Goal: Transaction & Acquisition: Purchase product/service

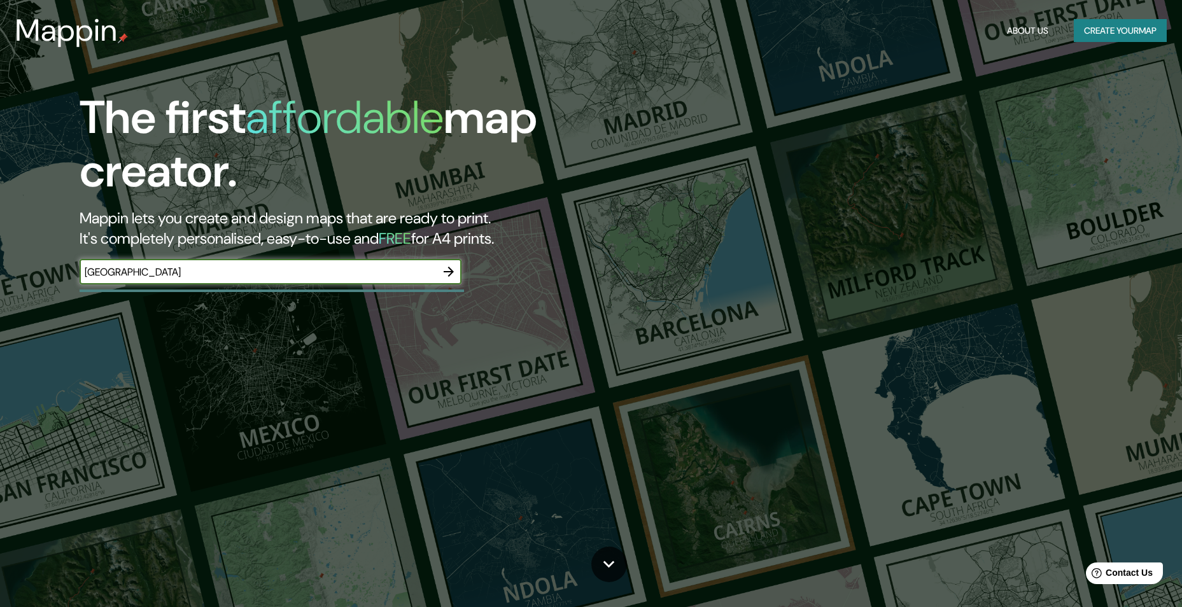
type input "florencia"
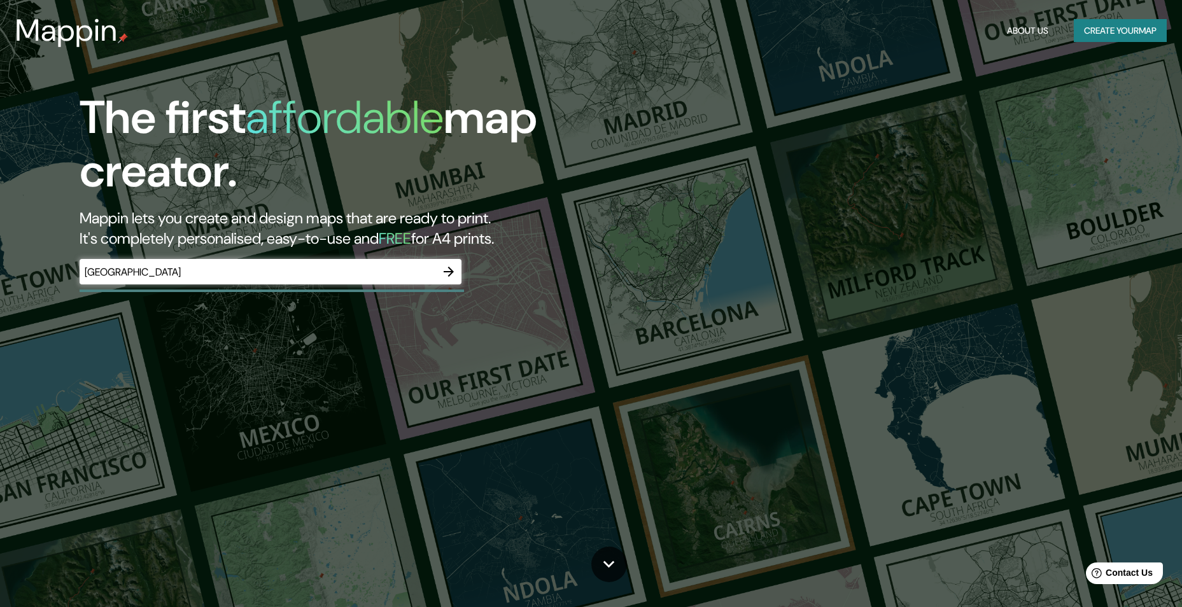
click at [458, 269] on button "button" at bounding box center [448, 271] width 25 height 25
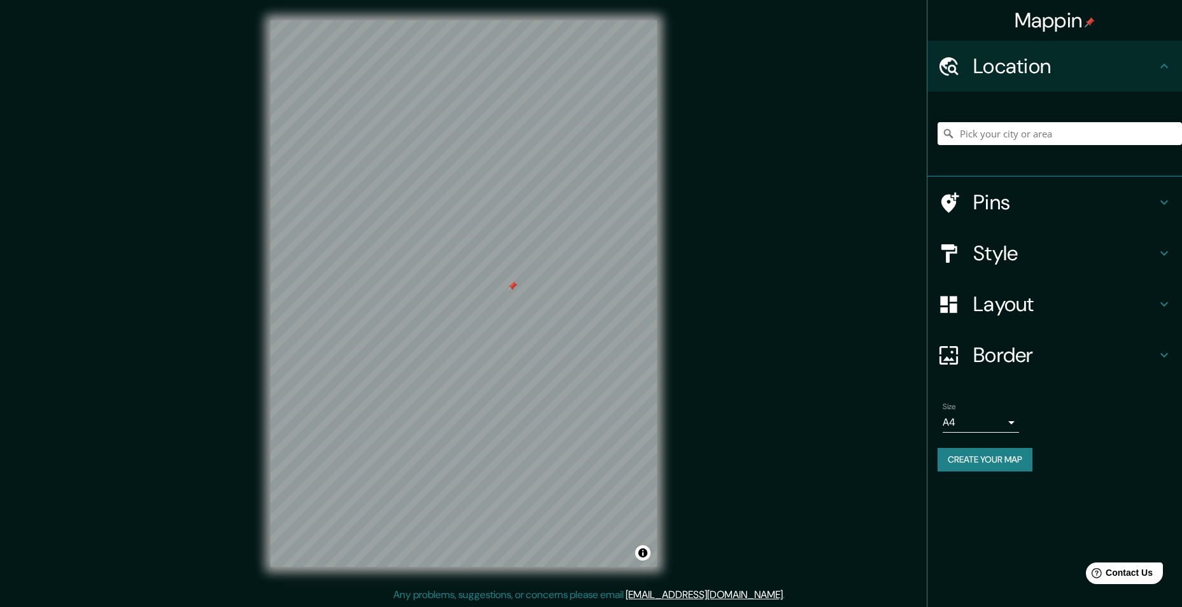
click at [513, 288] on div at bounding box center [512, 286] width 10 height 10
click at [1056, 135] on input "Pick your city or area" at bounding box center [1059, 133] width 244 height 23
paste input "Borgo Ognissanti, 44, 50123 Firenze FI, Italia"
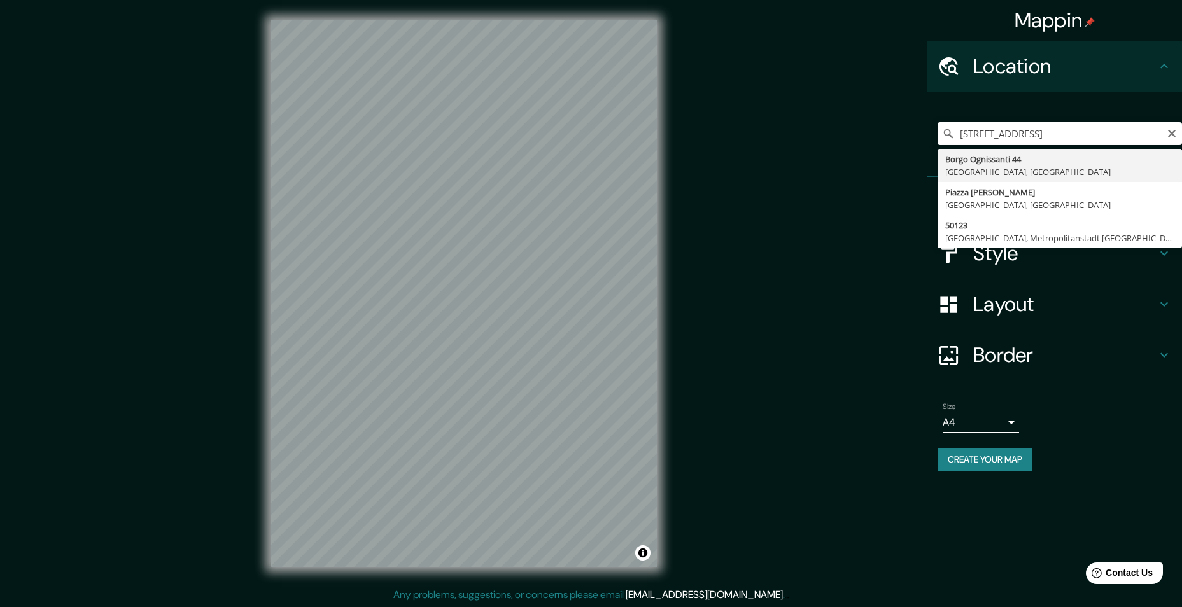
type input "Borgo Ognissanti 44, 50123 Florenz Metropolitanstadt Florenz, Italien"
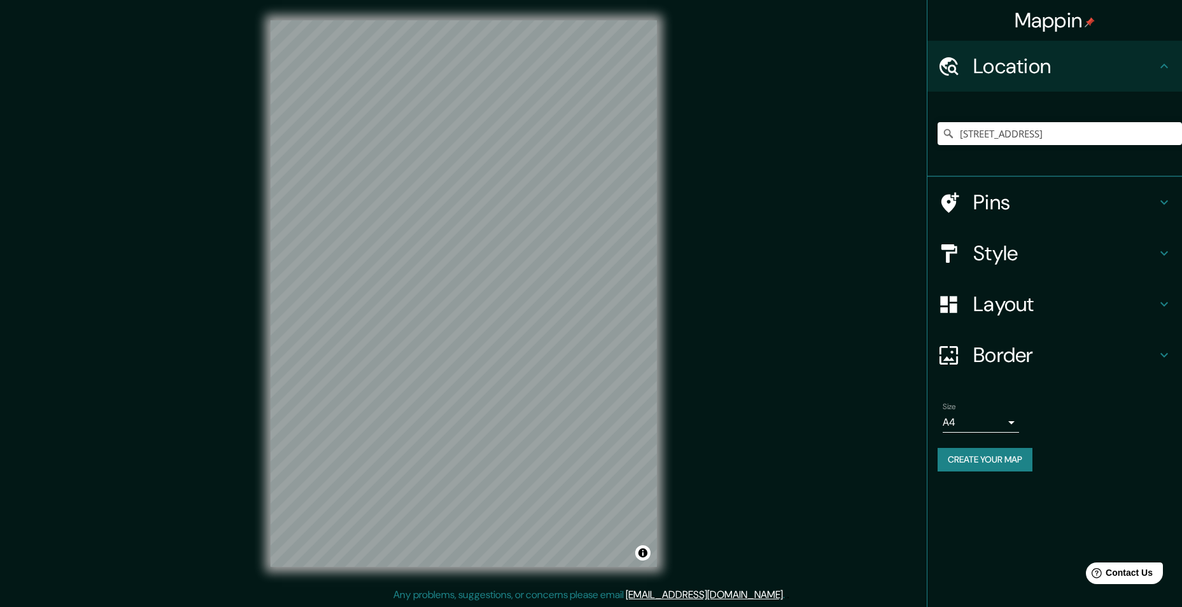
click at [1053, 244] on h4 "Style" at bounding box center [1064, 253] width 183 height 25
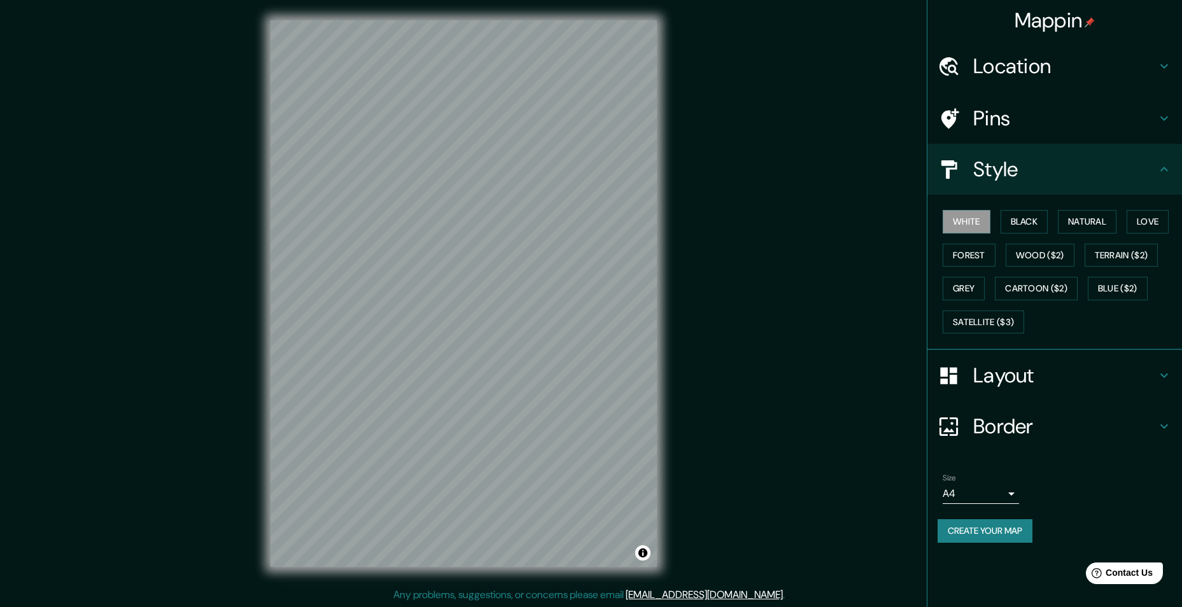
click at [1027, 234] on div "White Black Natural Love Forest Wood ($2) Terrain ($2) Grey Cartoon ($2) Blue (…" at bounding box center [1059, 272] width 244 height 134
click at [1028, 228] on button "Black" at bounding box center [1024, 222] width 48 height 24
click at [1093, 217] on button "Natural" at bounding box center [1087, 222] width 59 height 24
click at [1168, 232] on button "Love" at bounding box center [1147, 222] width 42 height 24
click at [959, 263] on button "Forest" at bounding box center [968, 256] width 53 height 24
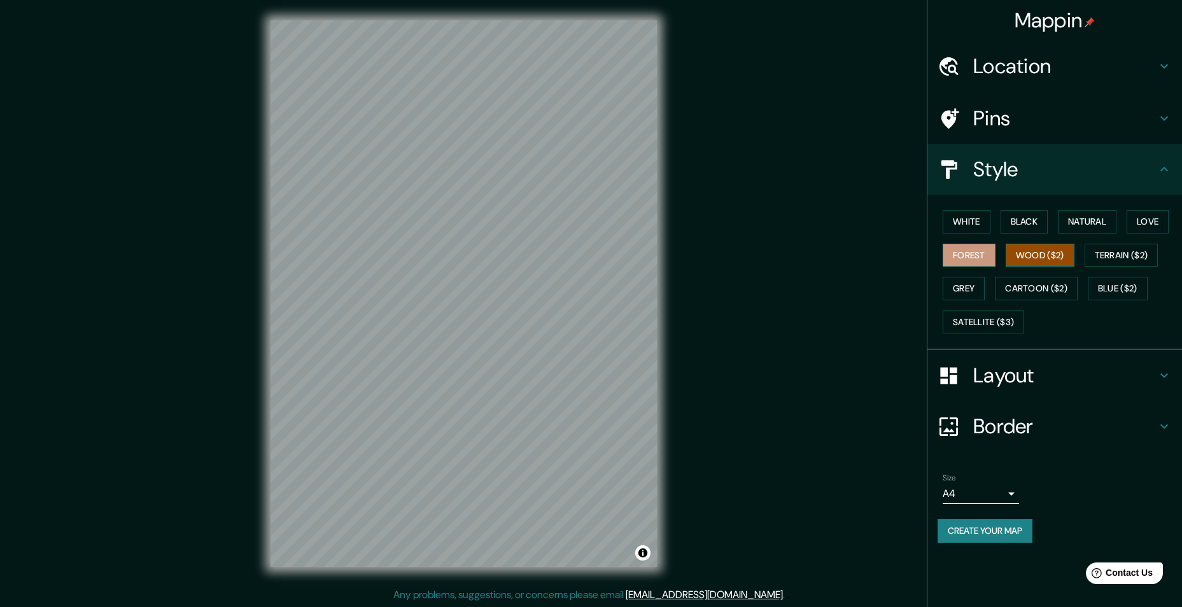
click at [1013, 262] on button "Wood ($2)" at bounding box center [1039, 256] width 69 height 24
click at [1058, 259] on button "Wood ($2)" at bounding box center [1039, 256] width 69 height 24
click at [1115, 263] on button "Terrain ($2)" at bounding box center [1121, 256] width 74 height 24
click at [1037, 262] on button "Wood ($2)" at bounding box center [1039, 256] width 69 height 24
click at [959, 291] on button "Grey" at bounding box center [963, 289] width 42 height 24
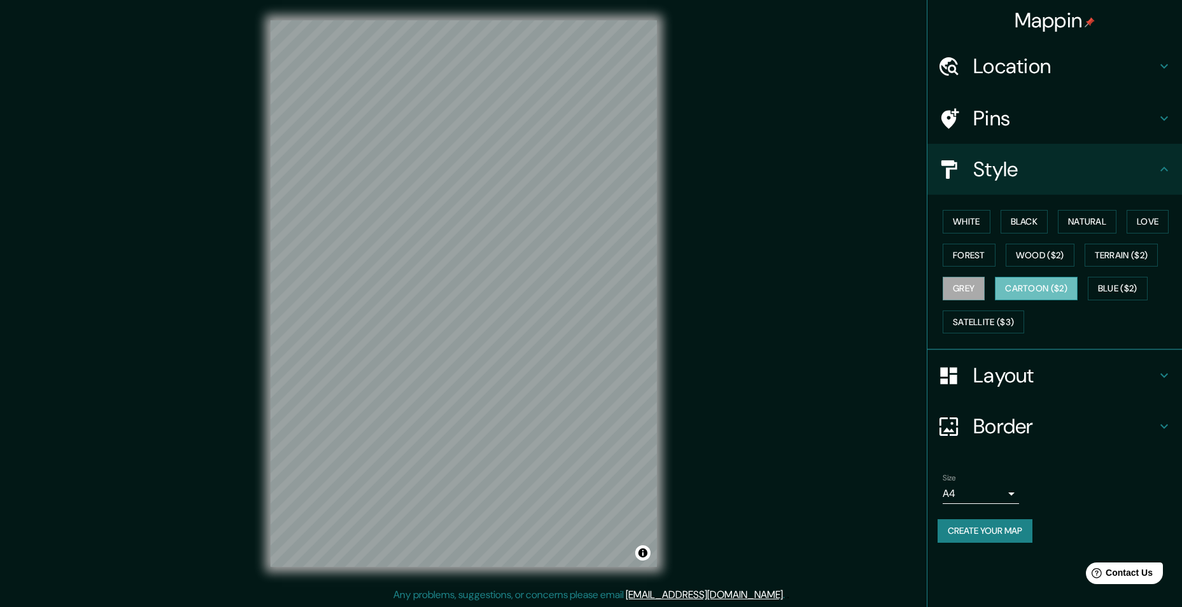
click at [1032, 299] on button "Cartoon ($2)" at bounding box center [1036, 289] width 83 height 24
click at [1130, 288] on button "Blue ($2)" at bounding box center [1118, 289] width 60 height 24
click at [953, 326] on button "Satellite ($3)" at bounding box center [982, 323] width 81 height 24
click at [1014, 368] on h4 "Layout" at bounding box center [1064, 375] width 183 height 25
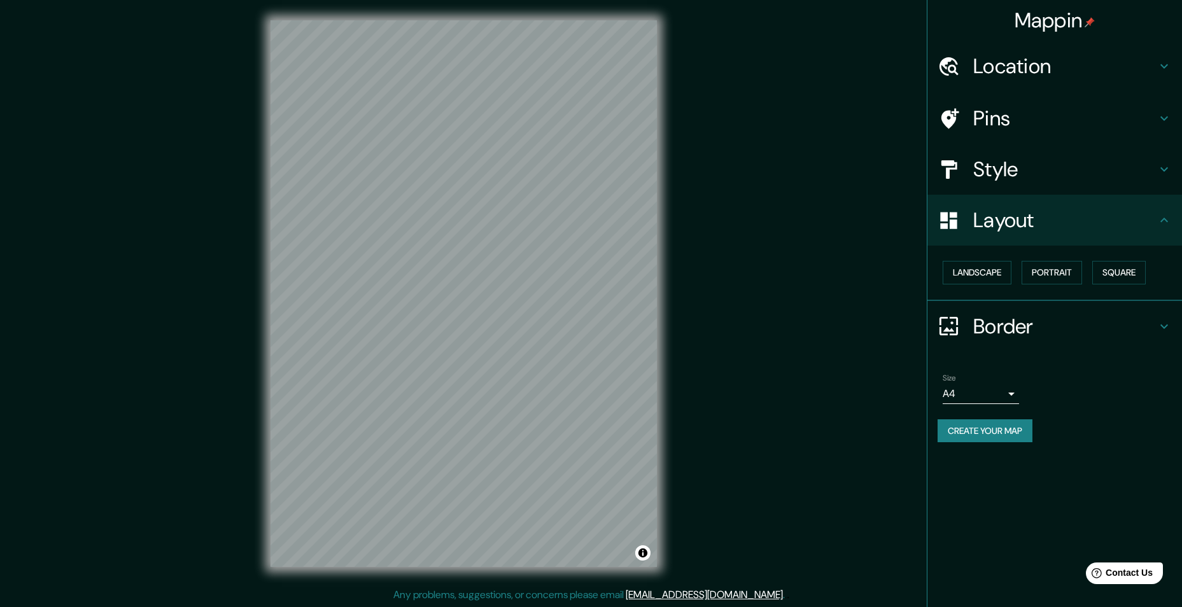
click at [1005, 314] on h4 "Border" at bounding box center [1064, 326] width 183 height 25
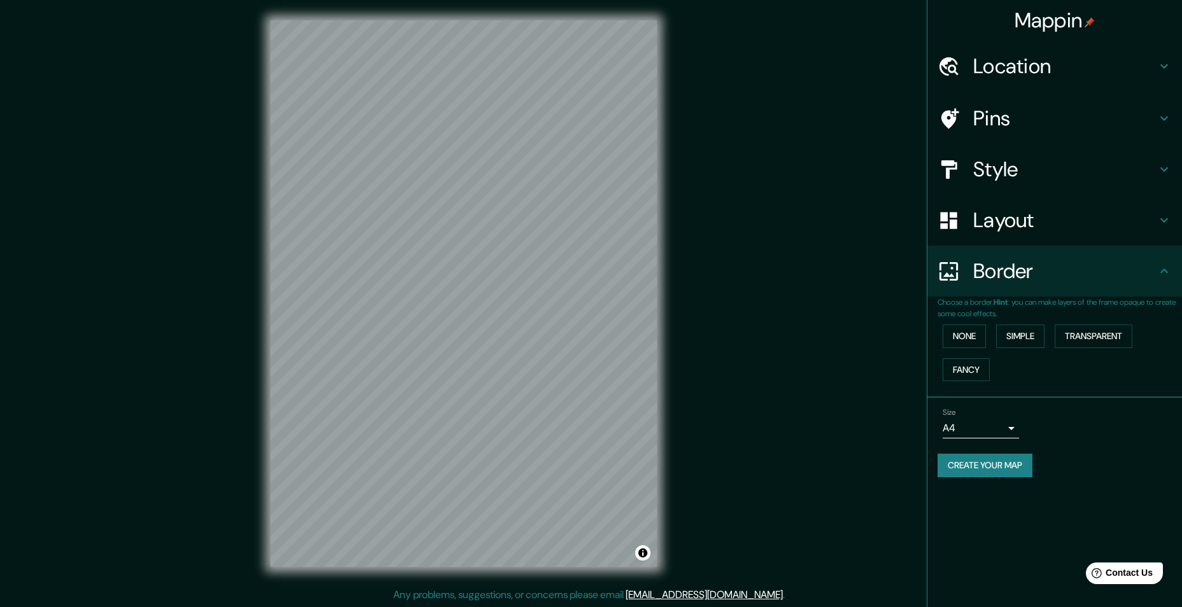
click at [1005, 293] on div "Border" at bounding box center [1054, 271] width 255 height 51
click at [1011, 417] on div "Size A4 single" at bounding box center [980, 423] width 76 height 31
click at [997, 440] on div "Size A4 single" at bounding box center [1054, 423] width 234 height 41
click at [1011, 424] on body "Mappin Location Borgo Ognissanti 44, 50123 Florenz Metropolitanstadt Florenz, I…" at bounding box center [591, 303] width 1182 height 607
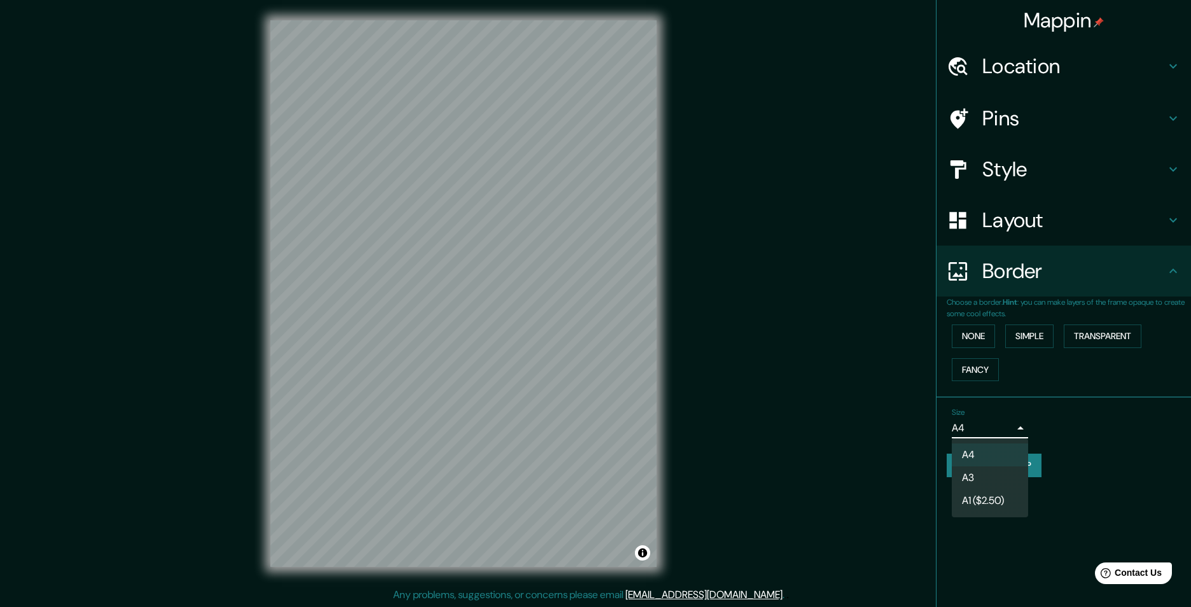
click at [981, 480] on li "A3" at bounding box center [990, 477] width 76 height 23
type input "a4"
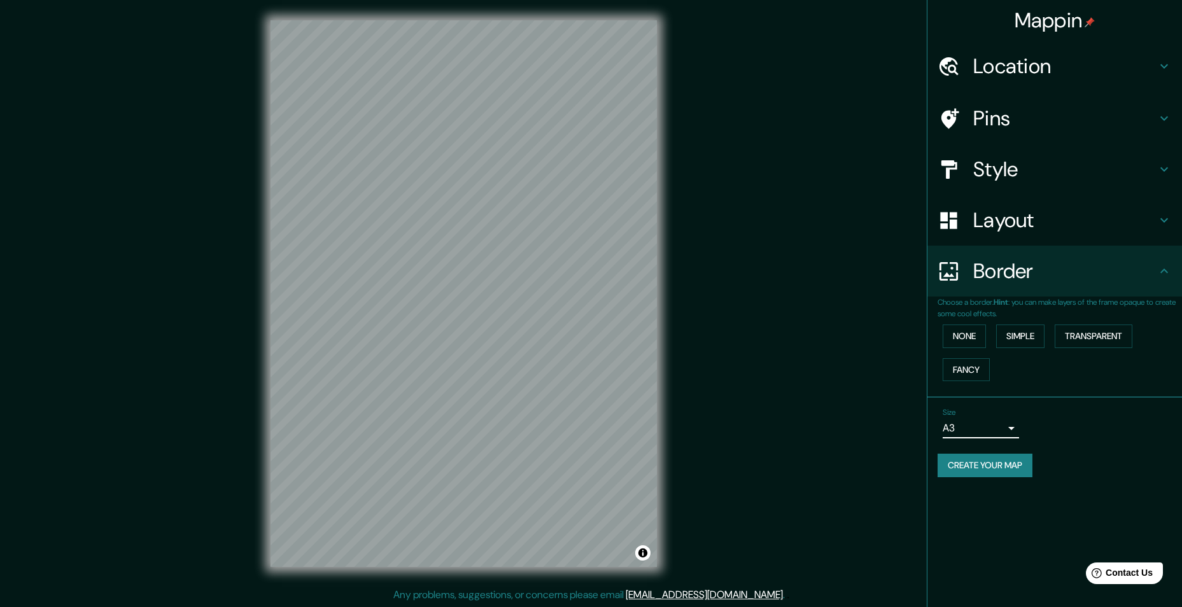
click at [1010, 174] on h4 "Style" at bounding box center [1064, 169] width 183 height 25
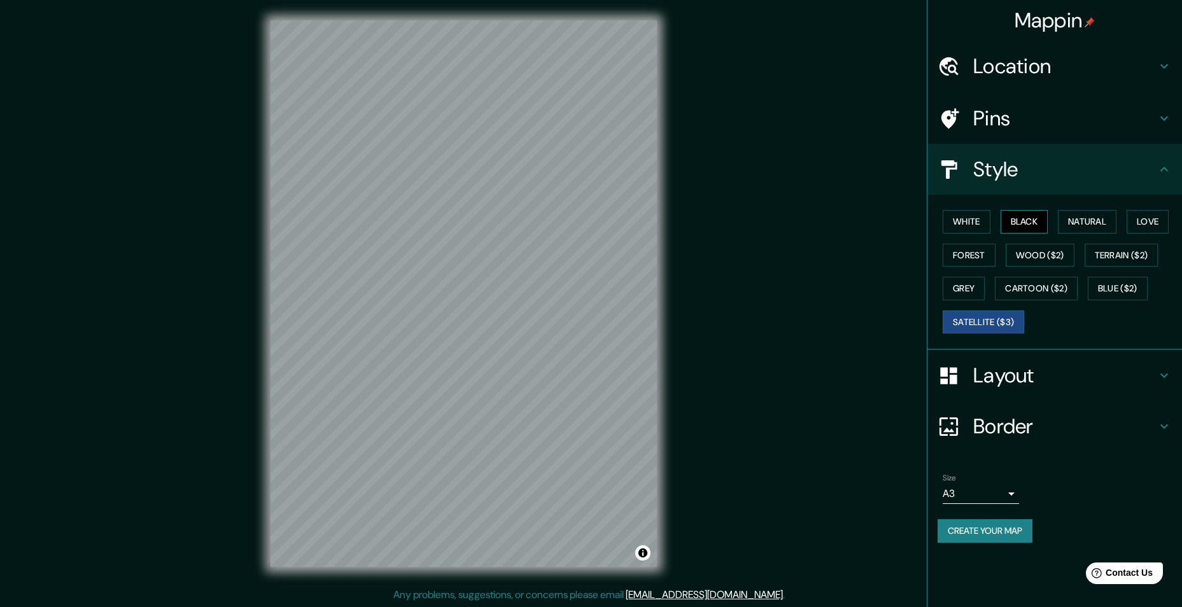
click at [1026, 213] on button "Black" at bounding box center [1024, 222] width 48 height 24
click at [983, 223] on button "White" at bounding box center [966, 222] width 48 height 24
click at [505, 291] on div at bounding box center [503, 289] width 10 height 10
click at [505, 284] on div at bounding box center [505, 282] width 10 height 10
click at [1021, 531] on button "Create your map" at bounding box center [984, 531] width 95 height 24
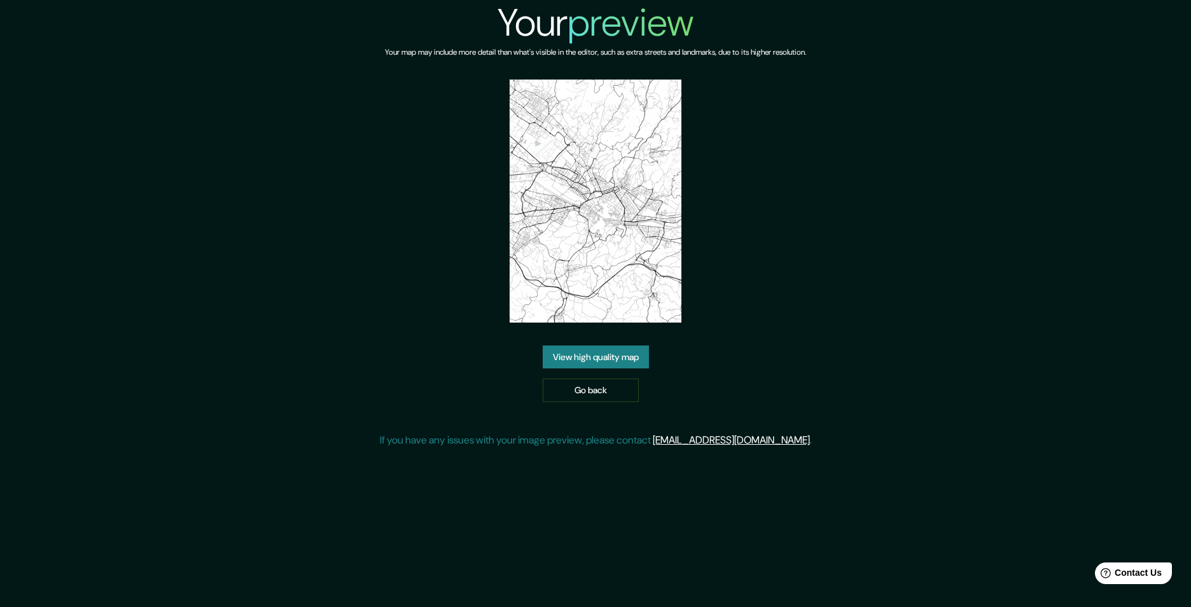
click at [592, 239] on img at bounding box center [596, 201] width 172 height 243
click at [605, 353] on link "View high quality map" at bounding box center [596, 358] width 106 height 24
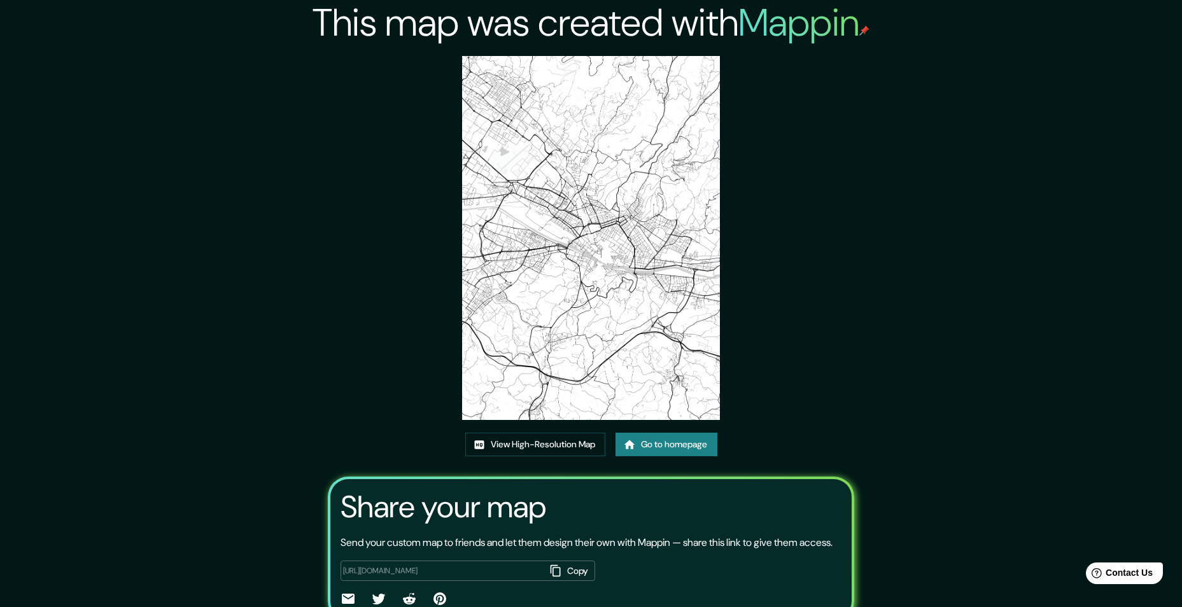
click at [802, 196] on div "This map was created with Mappin View High-Resolution Map Go to homepage Share …" at bounding box center [590, 333] width 557 height 667
click at [558, 230] on img at bounding box center [591, 238] width 258 height 364
click at [533, 451] on link "View High-Resolution Map" at bounding box center [535, 445] width 140 height 24
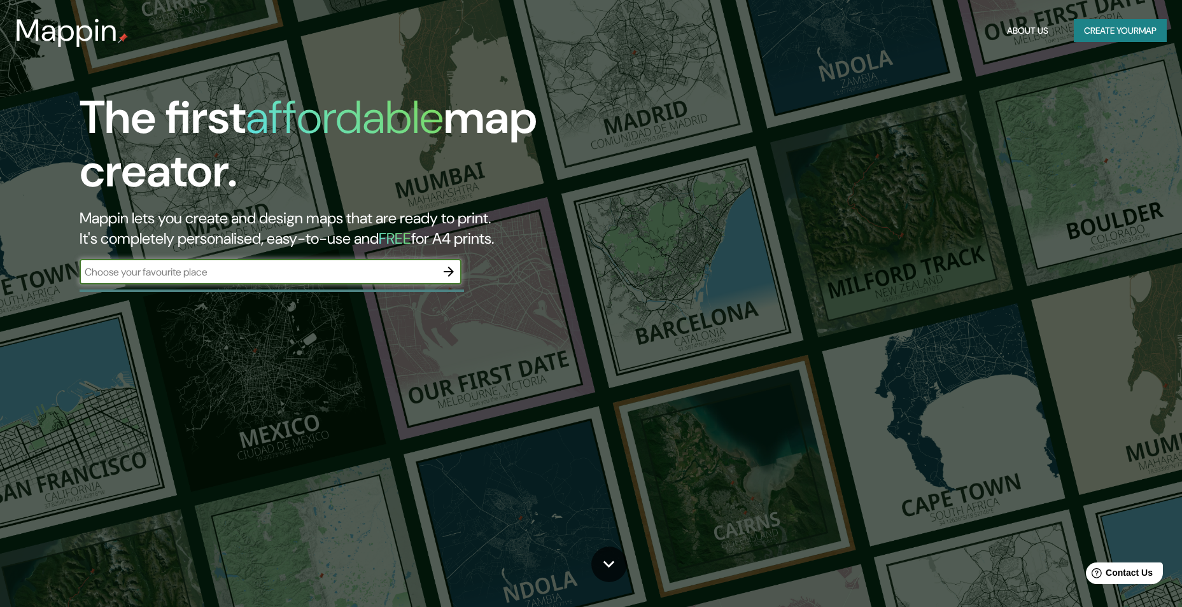
click at [228, 272] on input "text" at bounding box center [258, 272] width 356 height 15
type input "zurich"
click at [442, 274] on icon "button" at bounding box center [448, 271] width 15 height 15
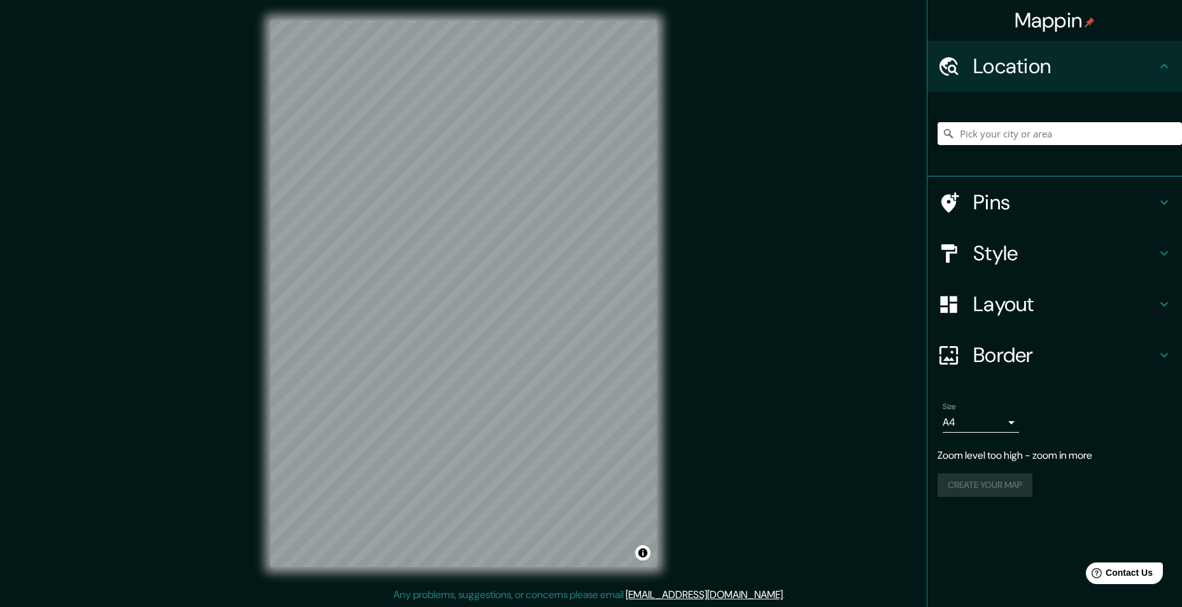
click at [979, 136] on input "Pick your city or area" at bounding box center [1059, 133] width 244 height 23
paste input "Heimpl. 1/5, 8001 Zürich, Suiza"
type input "Heimplatz, 8001 Zürich, Schweiz"
click at [997, 213] on h4 "Pins" at bounding box center [1064, 202] width 183 height 25
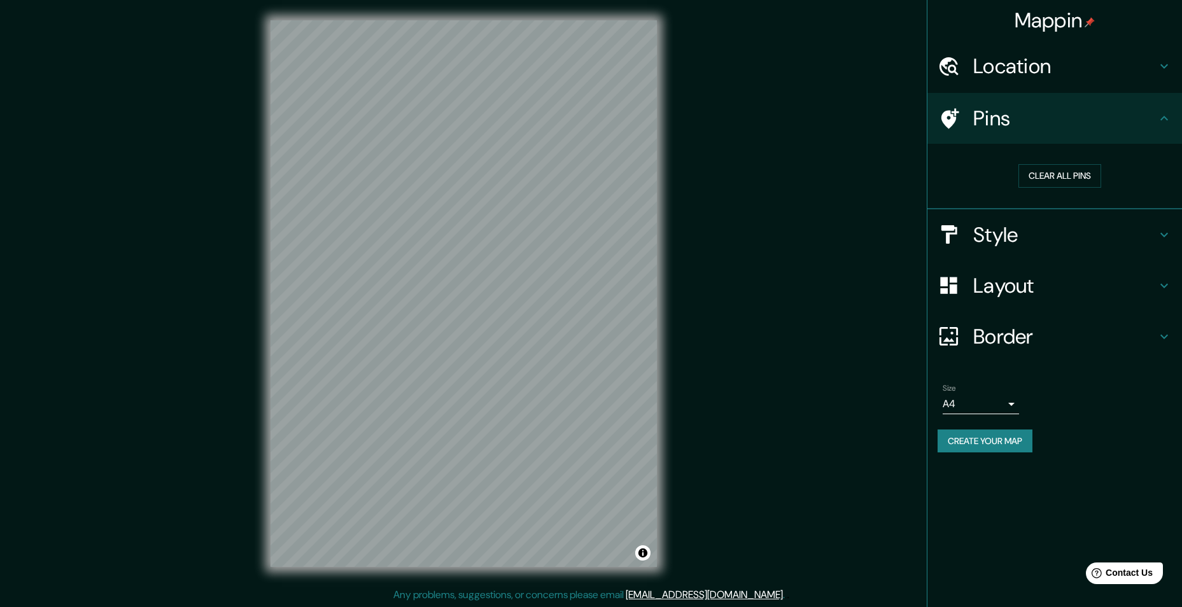
click at [1012, 237] on h4 "Style" at bounding box center [1064, 234] width 183 height 25
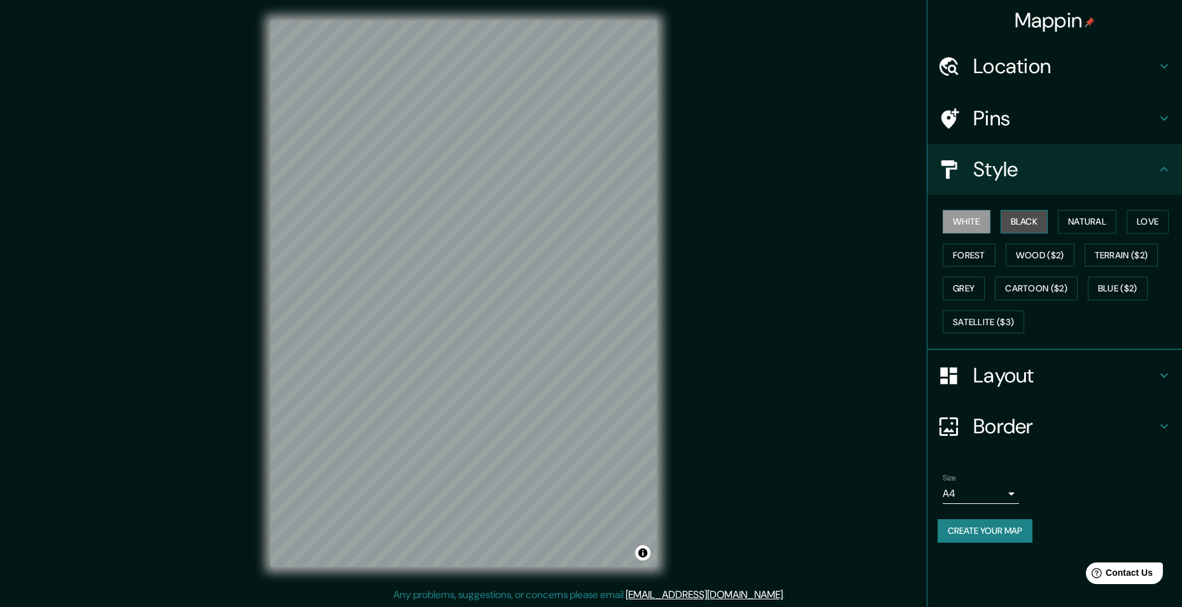
click at [1021, 211] on button "Black" at bounding box center [1024, 222] width 48 height 24
click at [1068, 219] on button "Natural" at bounding box center [1087, 222] width 59 height 24
click at [820, 382] on div "Mappin Location Heimplatz, 8001 Zürich, Schweiz Heimplatz 8001 Zürich, Schweiz …" at bounding box center [591, 304] width 1182 height 608
click at [820, 302] on div "Mappin Location Heimplatz, 8001 Zürich, Schweiz Heimplatz 8001 Zürich, Schweiz …" at bounding box center [591, 304] width 1182 height 608
click at [989, 531] on button "Create your map" at bounding box center [984, 531] width 95 height 24
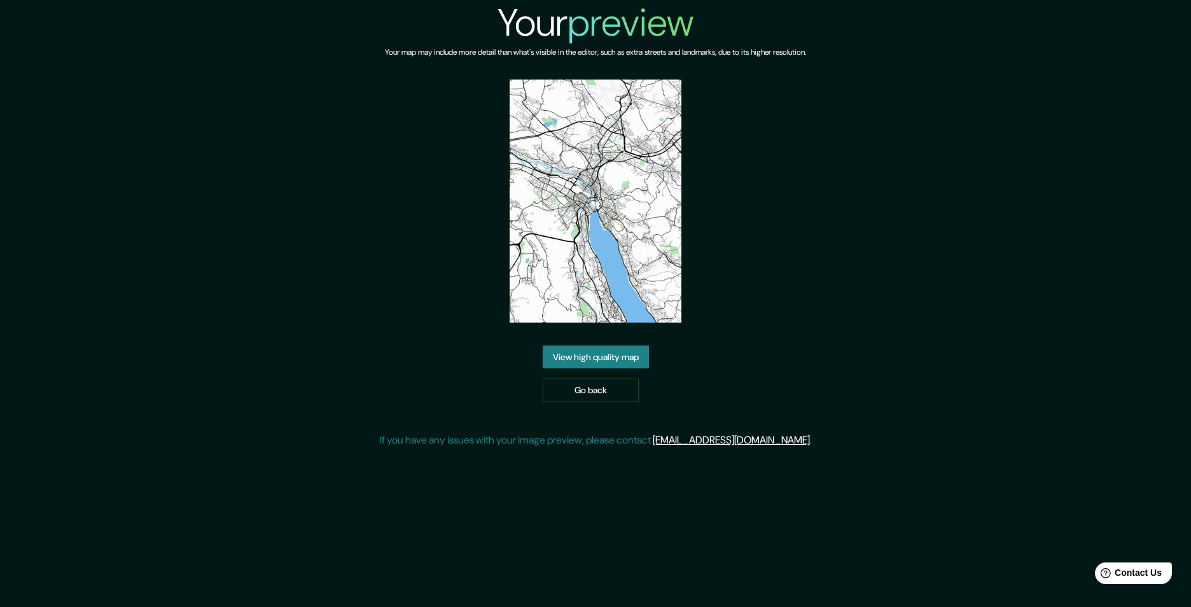
click at [582, 278] on img at bounding box center [596, 201] width 172 height 243
click at [615, 354] on link "View high quality map" at bounding box center [596, 358] width 106 height 24
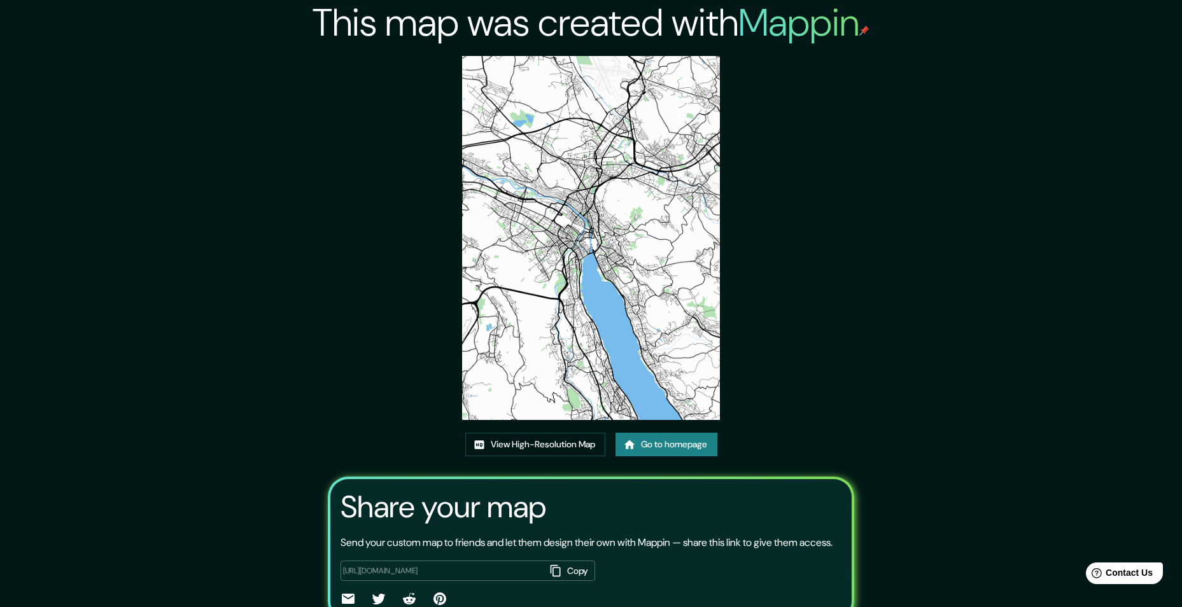
click at [615, 232] on img at bounding box center [591, 238] width 258 height 364
click at [539, 451] on link "View High-Resolution Map" at bounding box center [535, 445] width 140 height 24
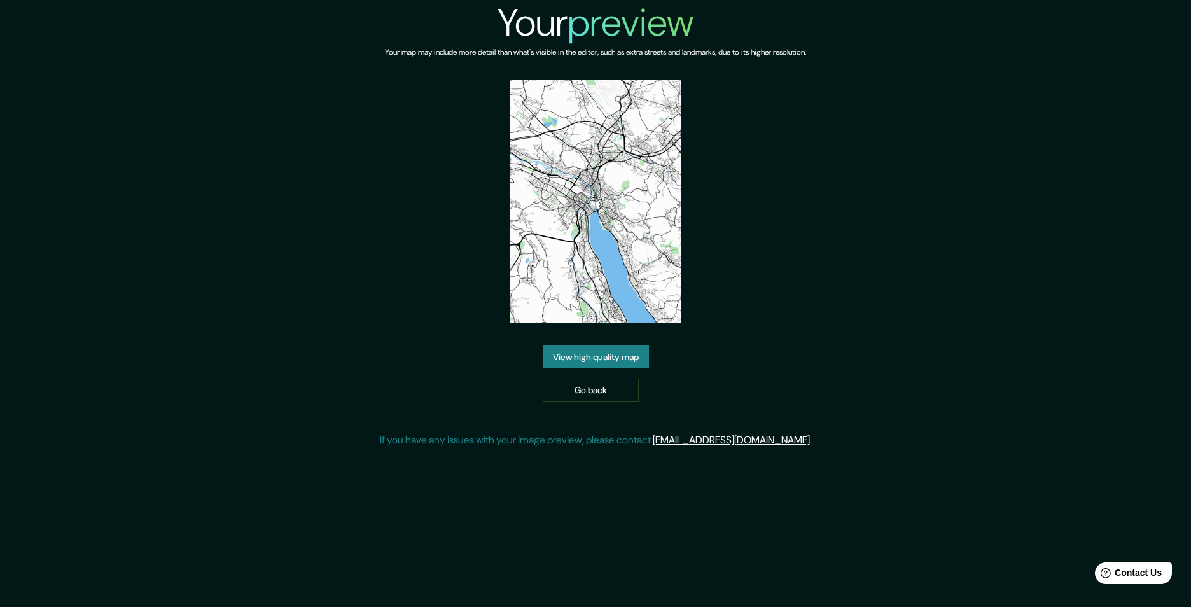
drag, startPoint x: 685, startPoint y: 192, endPoint x: 689, endPoint y: 185, distance: 8.0
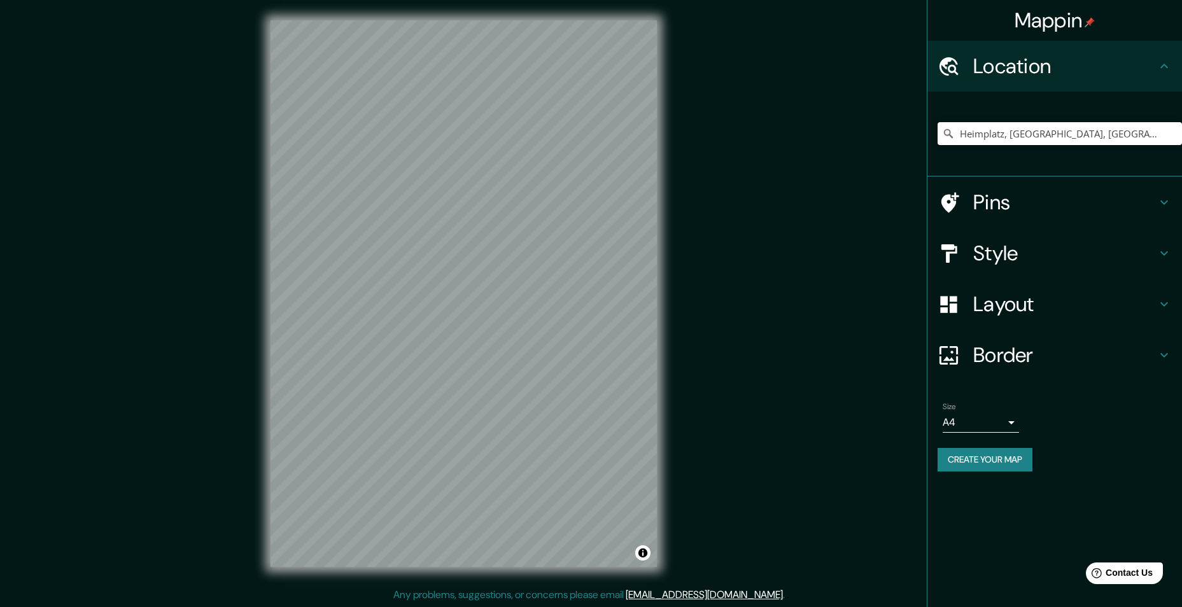
click at [1016, 130] on input "Heimplatz, [GEOGRAPHIC_DATA], [GEOGRAPHIC_DATA]" at bounding box center [1059, 133] width 244 height 23
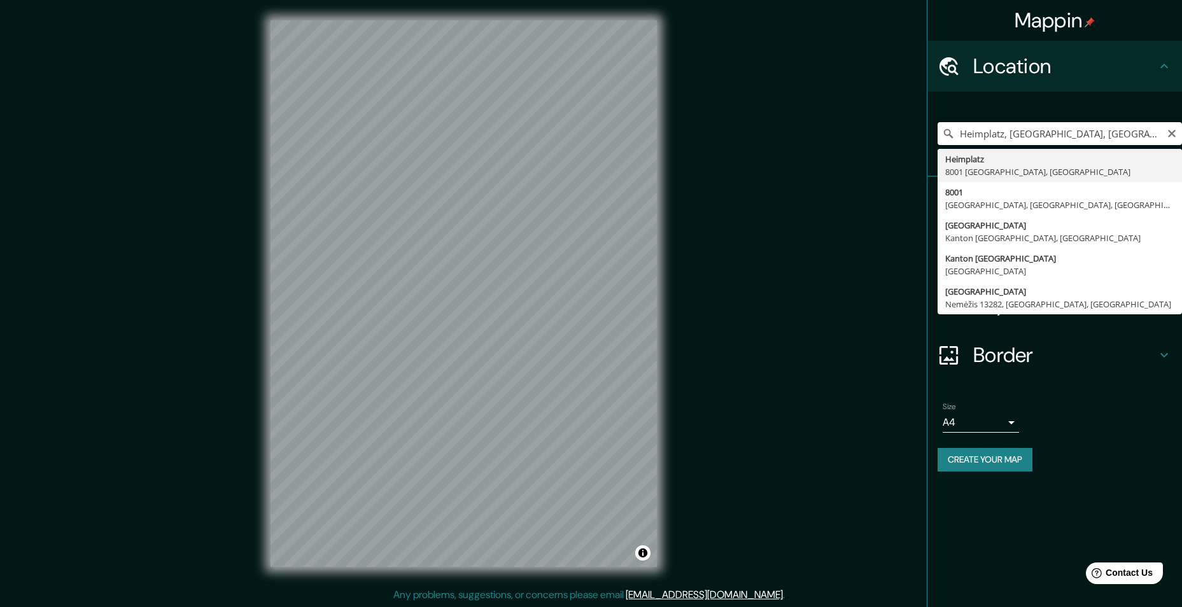
paste input "[GEOGRAPHIC_DATA], [GEOGRAPHIC_DATA]"
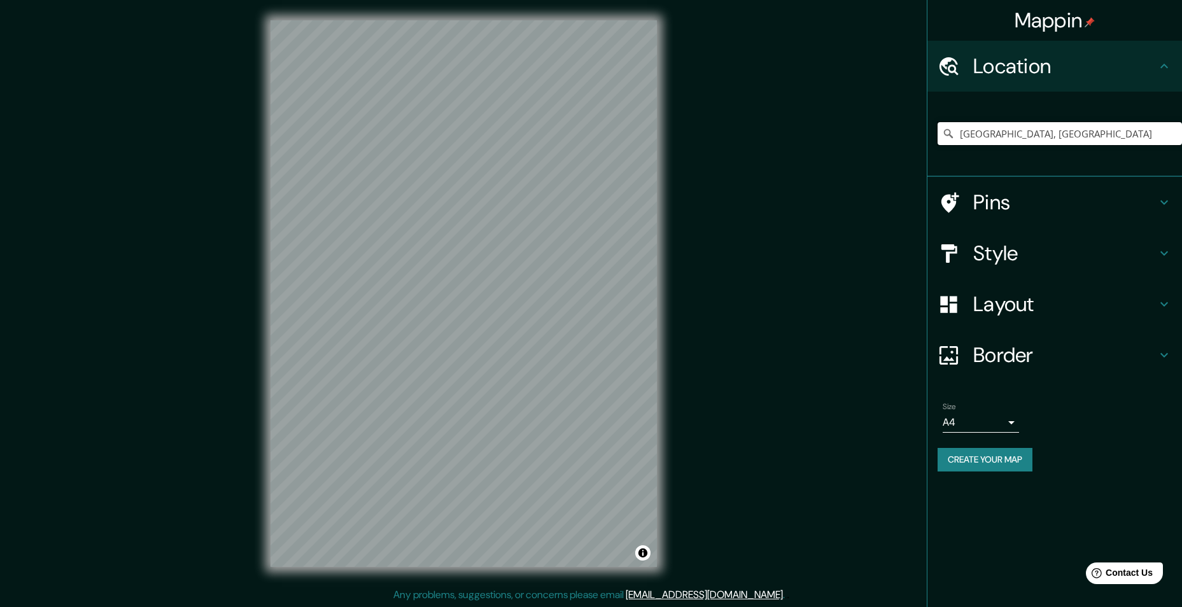
type input "[GEOGRAPHIC_DATA], [GEOGRAPHIC_DATA]"
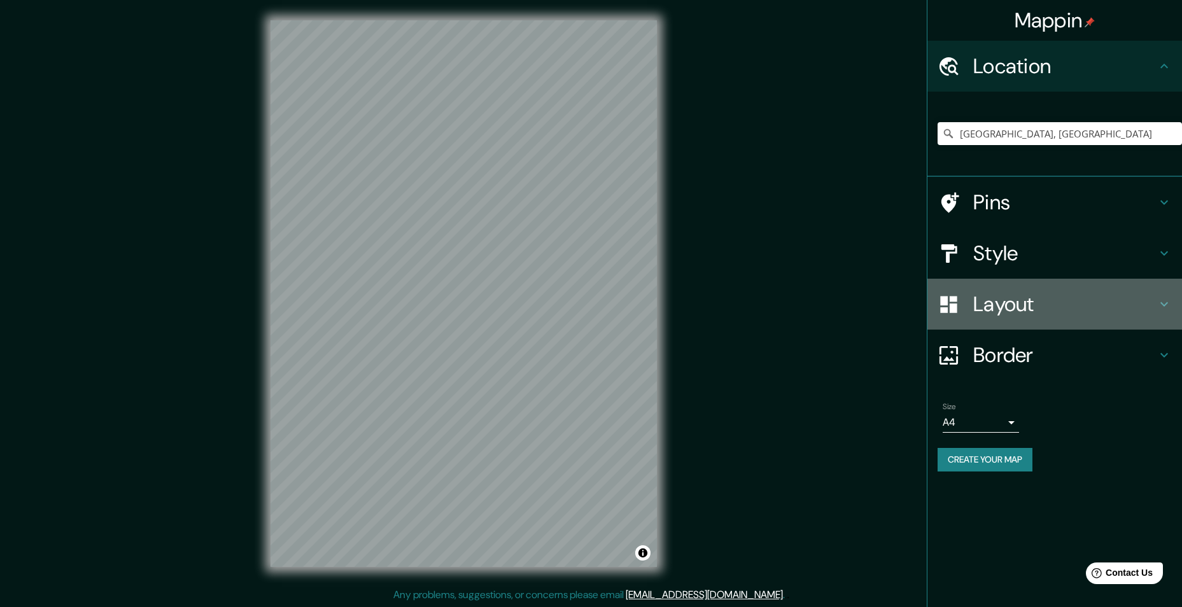
click at [1016, 296] on h4 "Layout" at bounding box center [1064, 303] width 183 height 25
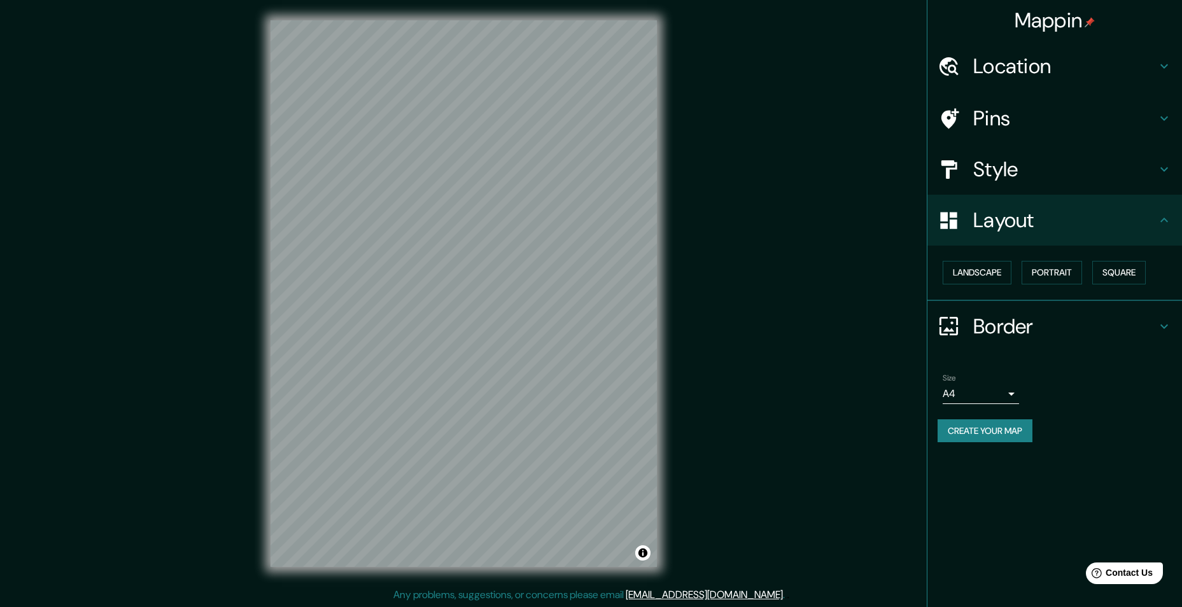
click at [1018, 222] on h4 "Layout" at bounding box center [1064, 219] width 183 height 25
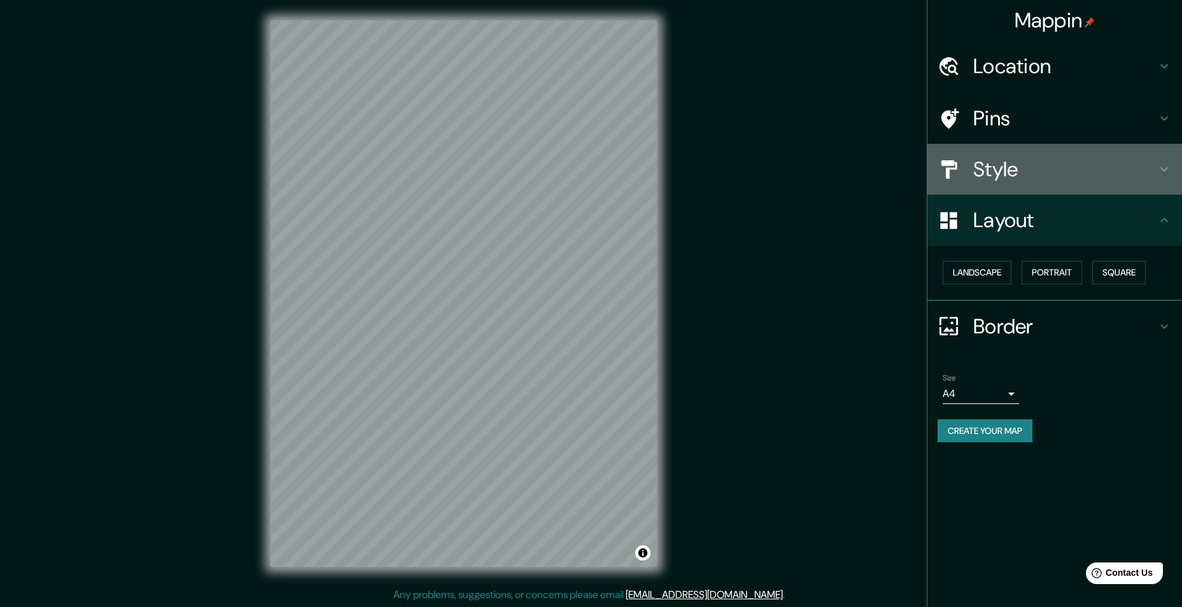
click at [1017, 176] on h4 "Style" at bounding box center [1064, 169] width 183 height 25
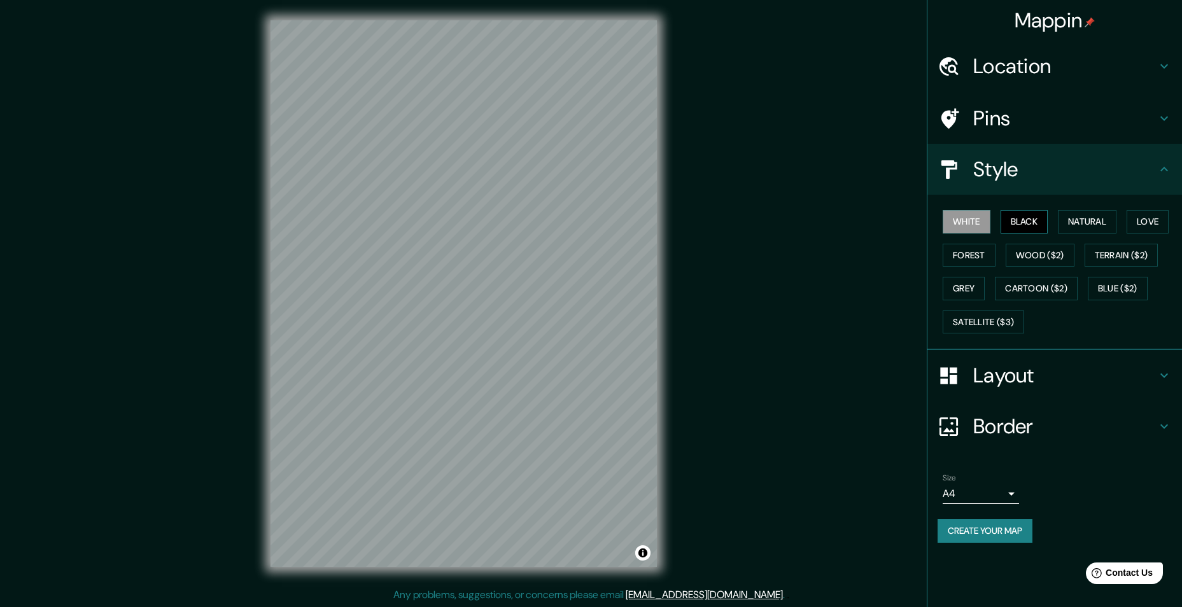
click at [1017, 228] on button "Black" at bounding box center [1024, 222] width 48 height 24
click at [1095, 222] on button "Natural" at bounding box center [1087, 222] width 59 height 24
click at [1053, 384] on h4 "Layout" at bounding box center [1064, 375] width 183 height 25
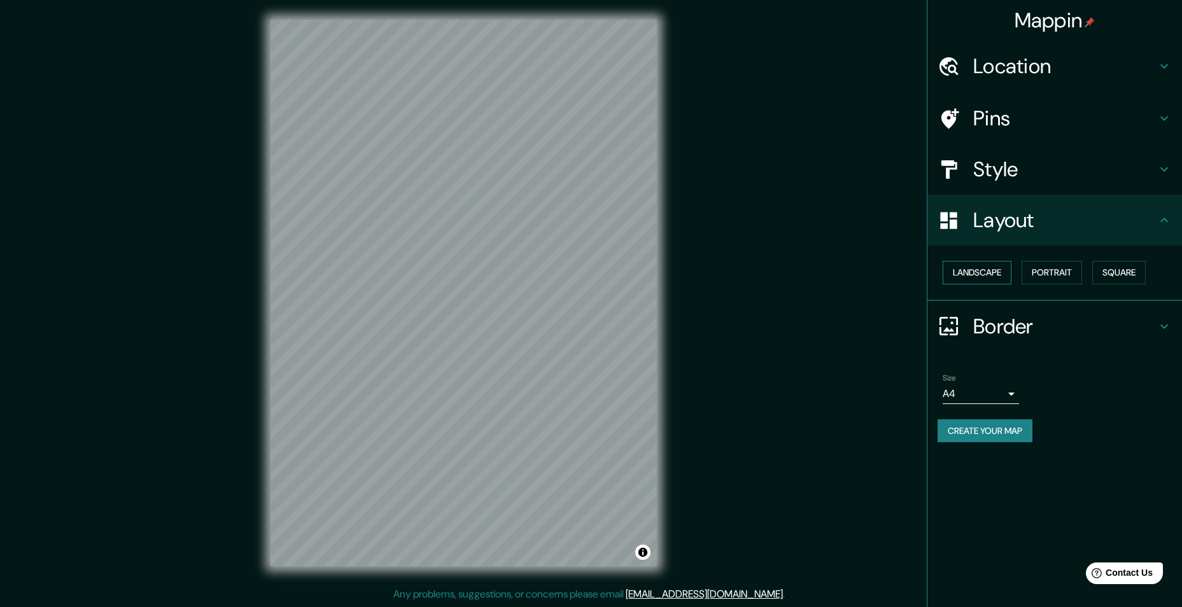
click at [989, 269] on button "Landscape" at bounding box center [976, 273] width 69 height 24
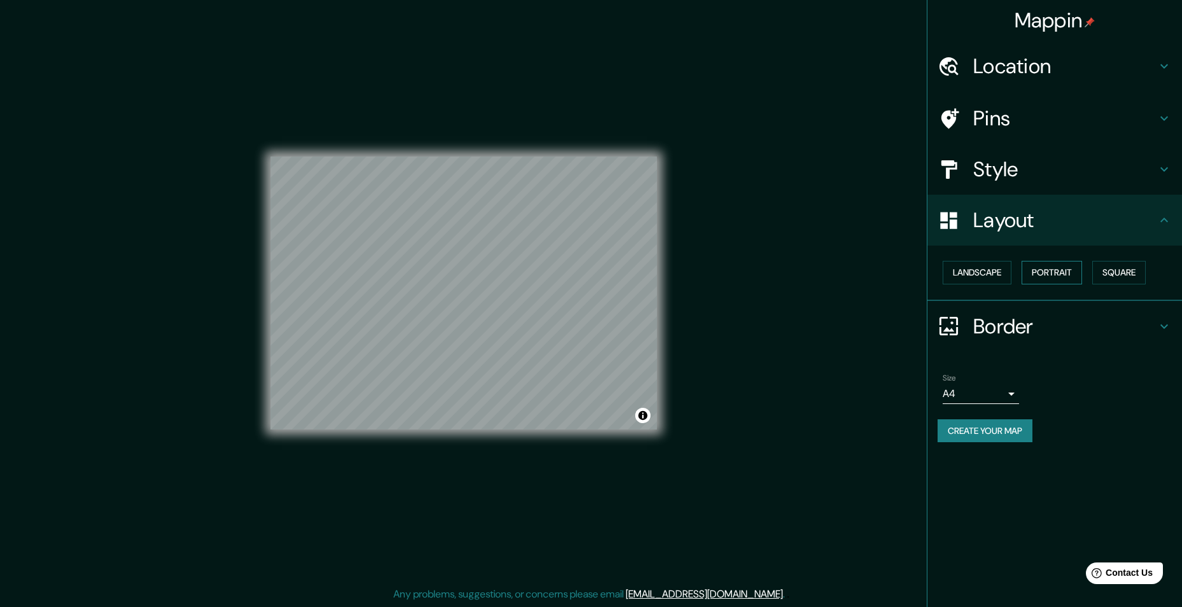
click at [1044, 269] on button "Portrait" at bounding box center [1051, 273] width 60 height 24
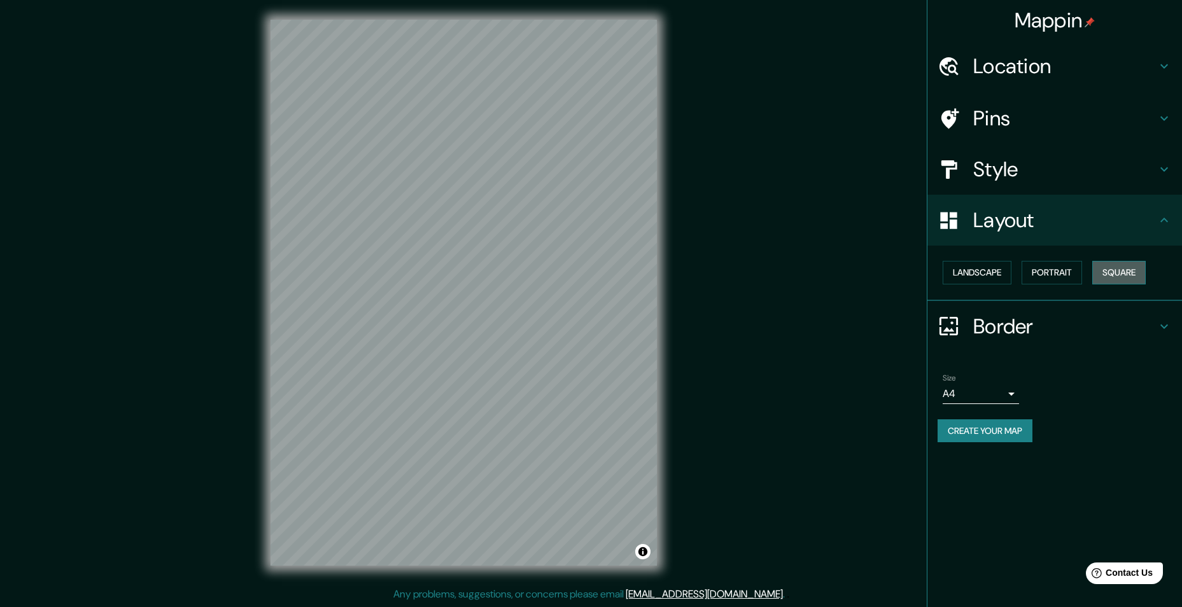
click at [1103, 270] on button "Square" at bounding box center [1118, 273] width 53 height 24
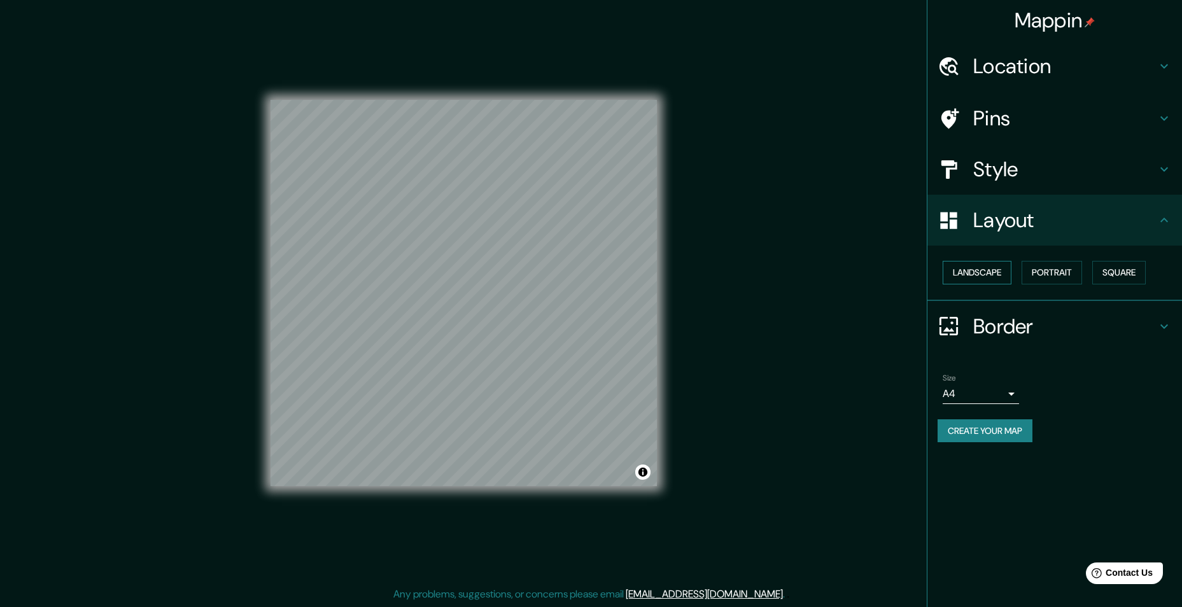
click at [992, 273] on button "Landscape" at bounding box center [976, 273] width 69 height 24
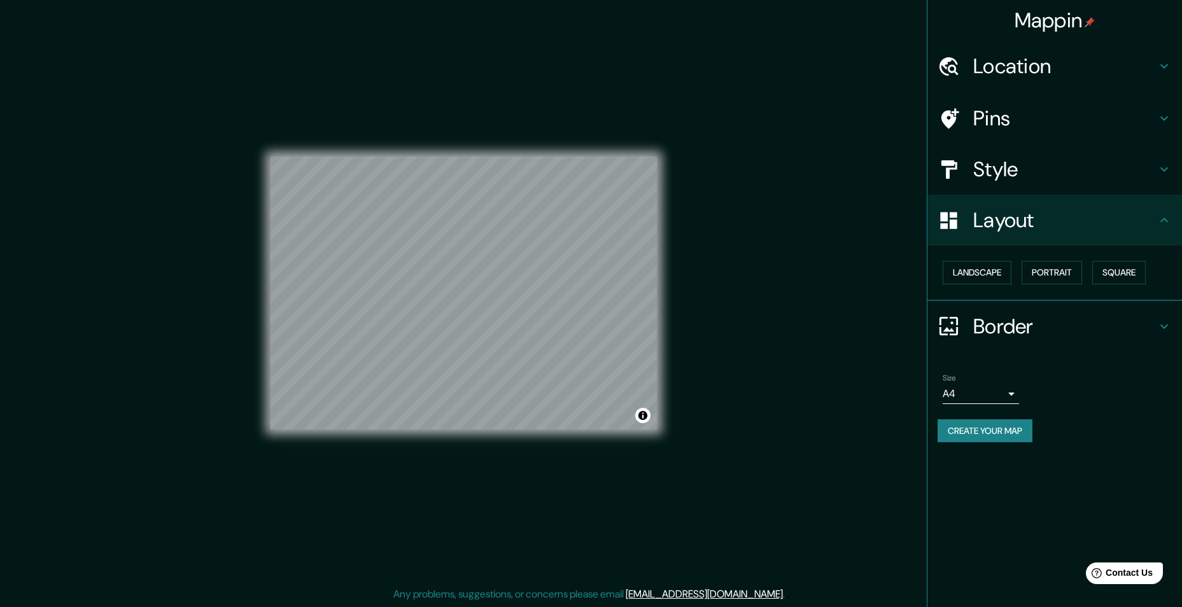
click at [1021, 253] on div "Landscape [GEOGRAPHIC_DATA]" at bounding box center [1054, 273] width 255 height 55
click at [1071, 286] on div "Landscape [GEOGRAPHIC_DATA]" at bounding box center [1059, 273] width 244 height 34
click at [1068, 276] on button "Portrait" at bounding box center [1051, 273] width 60 height 24
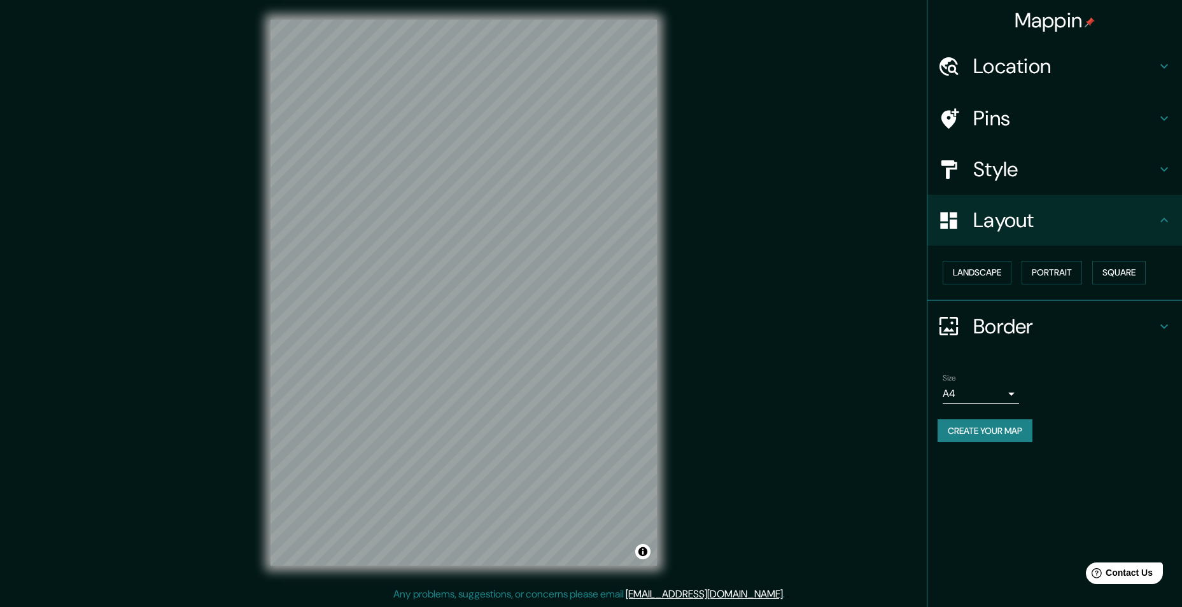
click at [1061, 321] on h4 "Border" at bounding box center [1064, 326] width 183 height 25
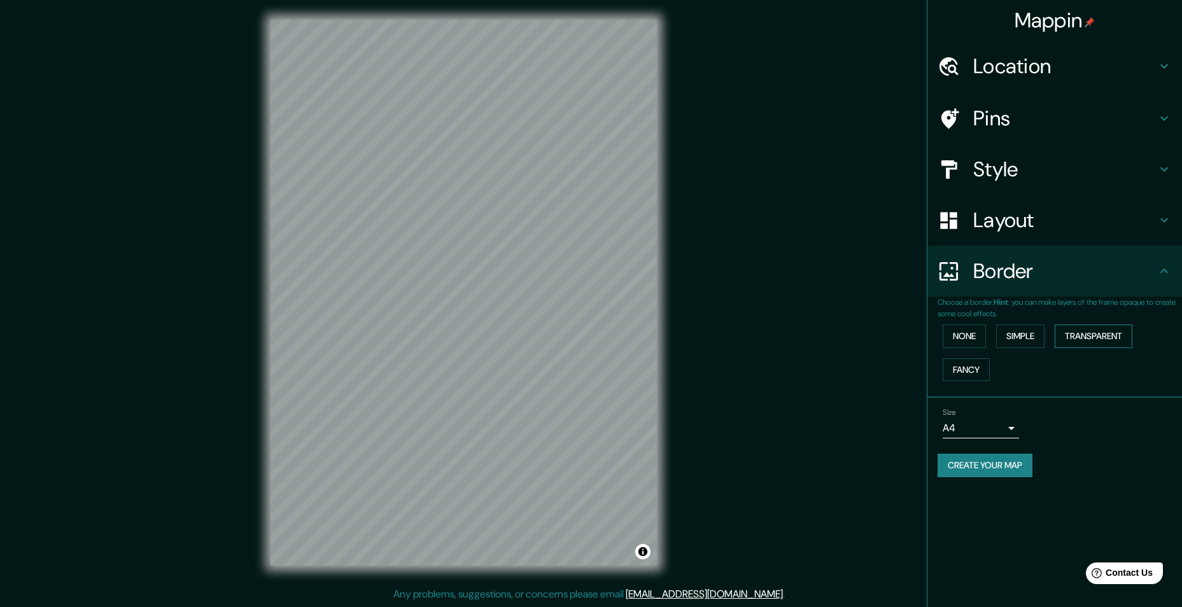
click at [1035, 333] on button "Simple" at bounding box center [1020, 337] width 48 height 24
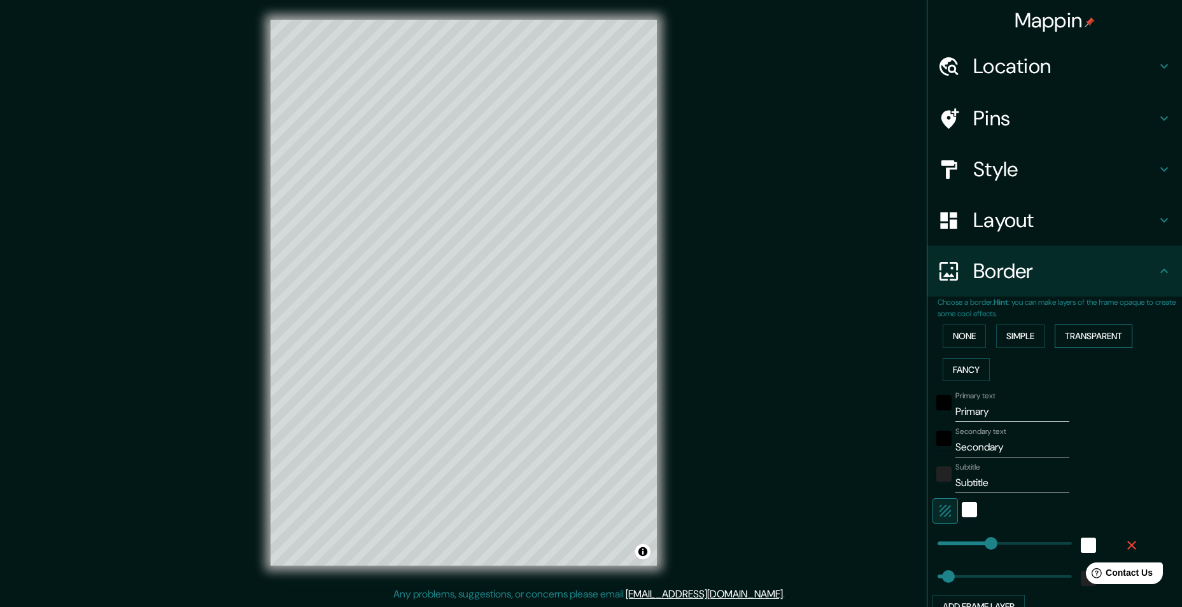
click at [1082, 335] on button "Transparent" at bounding box center [1093, 337] width 78 height 24
click at [949, 339] on button "None" at bounding box center [963, 337] width 43 height 24
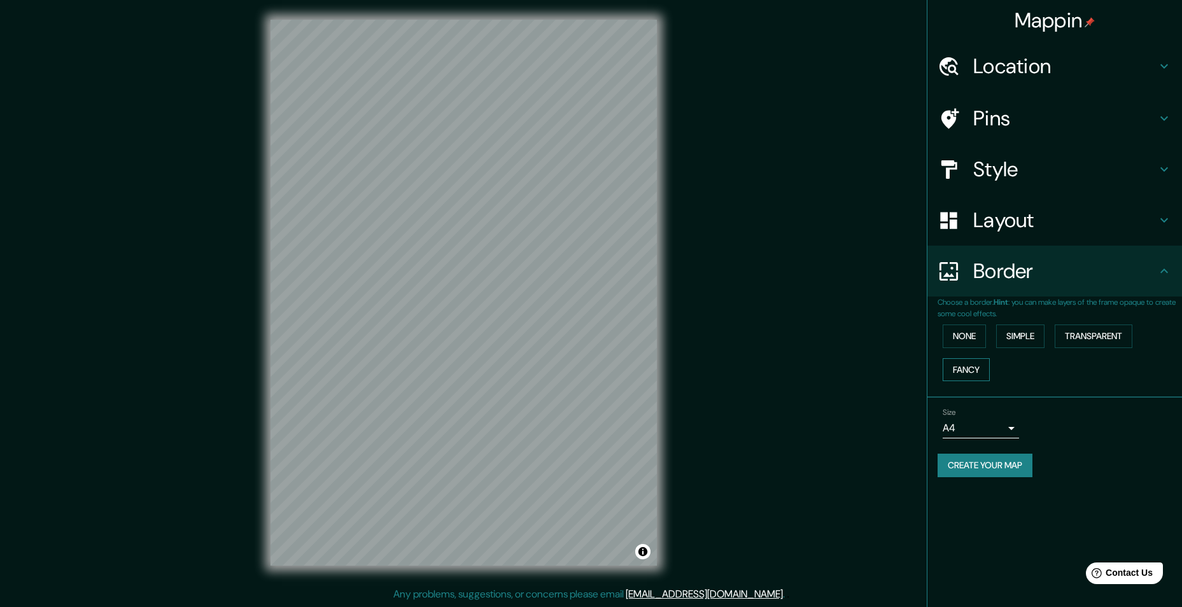
click at [950, 359] on button "Fancy" at bounding box center [965, 370] width 47 height 24
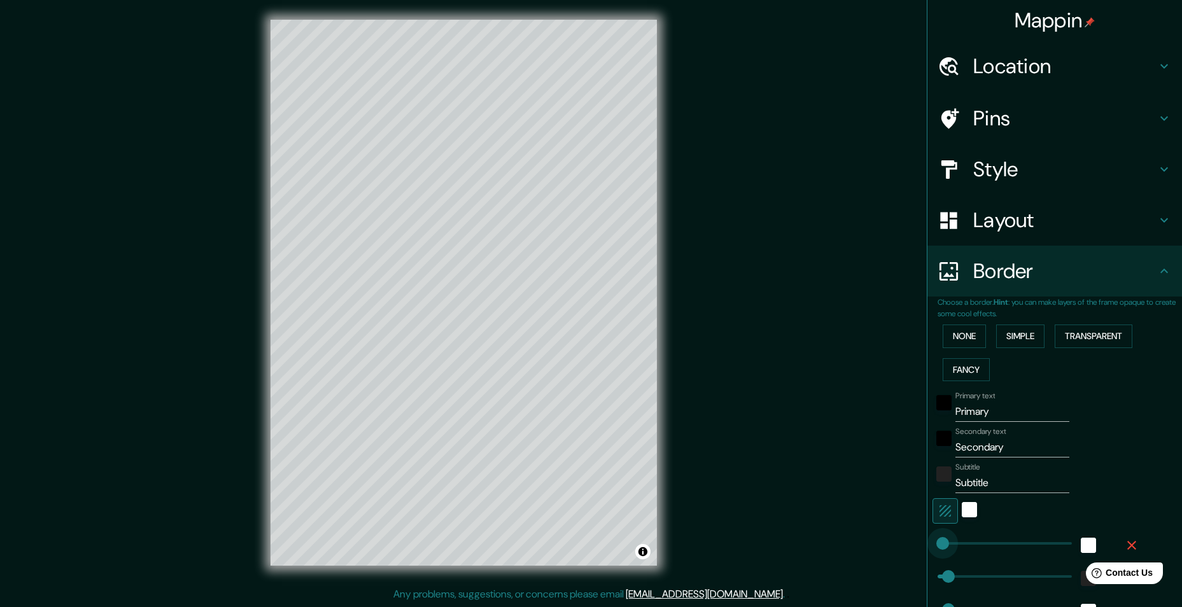
type input "0"
drag, startPoint x: 976, startPoint y: 547, endPoint x: 900, endPoint y: 562, distance: 77.3
type input "49"
type input "24"
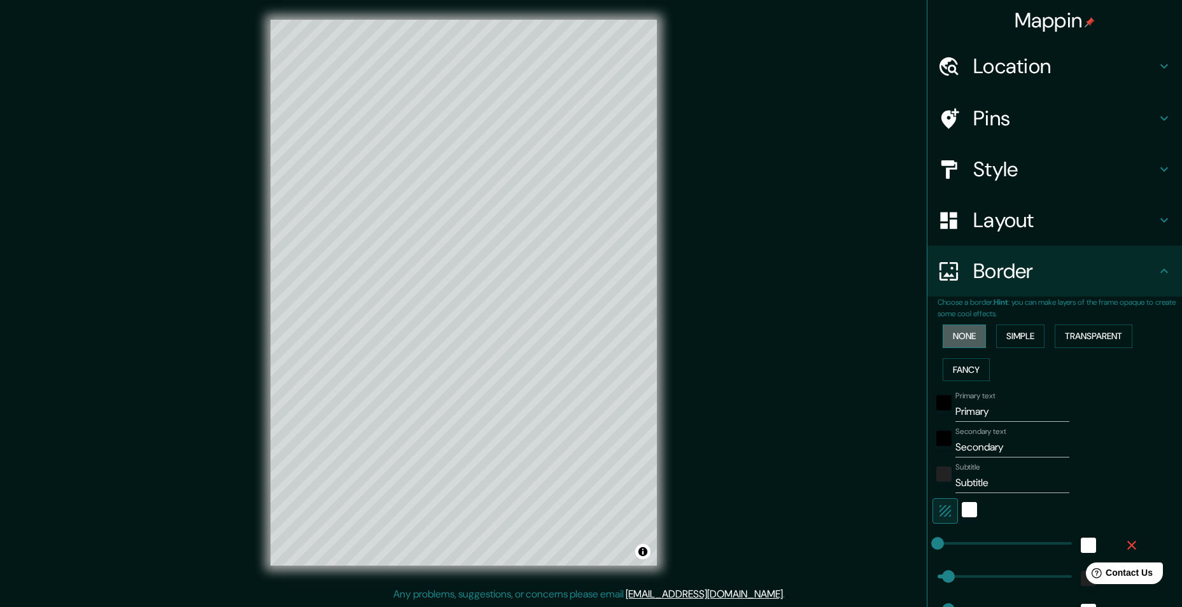
click at [957, 330] on button "None" at bounding box center [963, 337] width 43 height 24
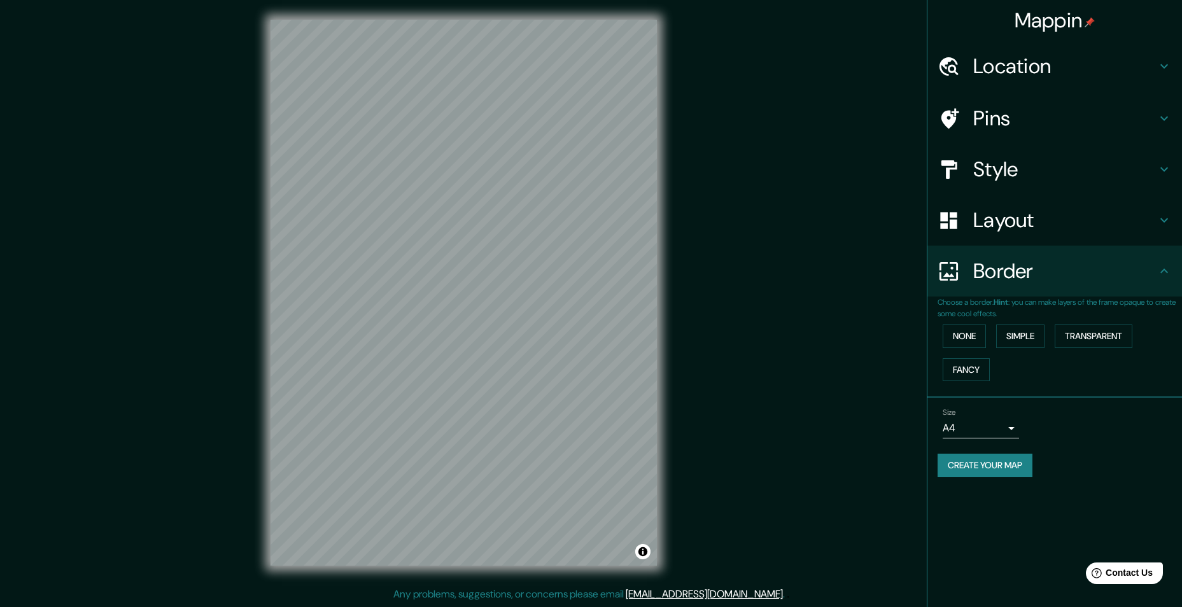
click at [780, 417] on div "Mappin Location [GEOGRAPHIC_DATA], [GEOGRAPHIC_DATA], [GEOGRAPHIC_DATA] [GEOGRA…" at bounding box center [591, 303] width 1182 height 608
click at [990, 444] on div "Size A4 single Create your map" at bounding box center [1054, 445] width 234 height 85
click at [995, 482] on div "Size A4 single Create your map" at bounding box center [1054, 445] width 234 height 85
click at [997, 475] on button "Create your map" at bounding box center [984, 466] width 95 height 24
click at [839, 350] on div "Mappin Location [GEOGRAPHIC_DATA], [GEOGRAPHIC_DATA], [GEOGRAPHIC_DATA] [GEOGRA…" at bounding box center [591, 303] width 1182 height 608
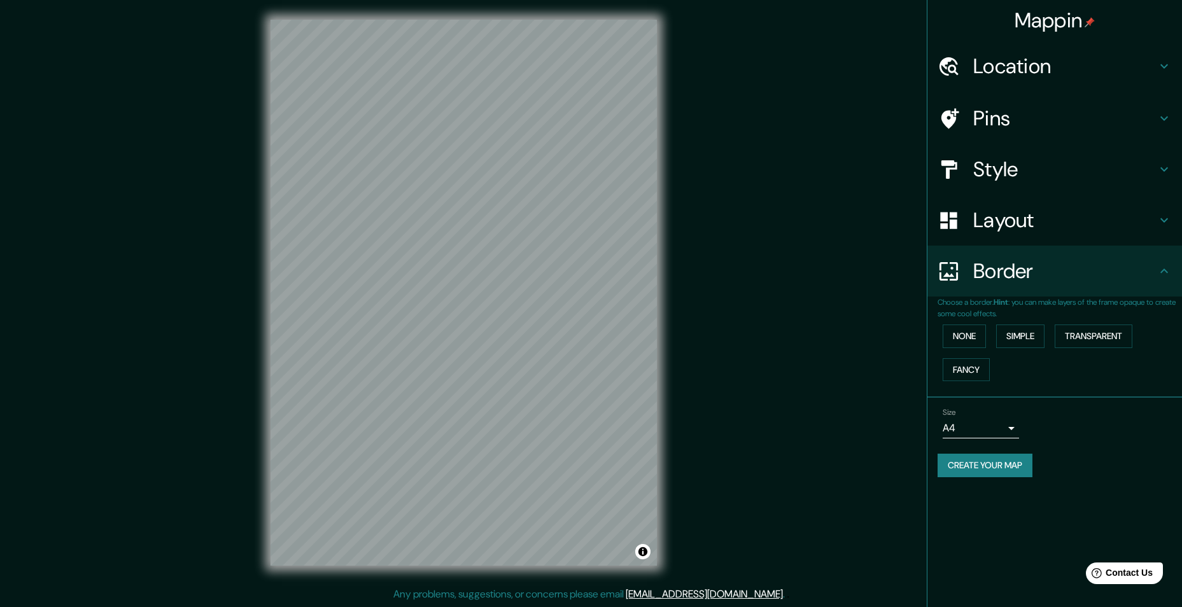
click at [974, 466] on button "Create your map" at bounding box center [984, 466] width 95 height 24
click at [895, 248] on div "Mappin Location [GEOGRAPHIC_DATA], [GEOGRAPHIC_DATA], [GEOGRAPHIC_DATA] [GEOGRA…" at bounding box center [591, 303] width 1182 height 608
click at [1019, 457] on button "Create your map" at bounding box center [984, 466] width 95 height 24
click at [830, 353] on div "Mappin Location [GEOGRAPHIC_DATA], [GEOGRAPHIC_DATA], [GEOGRAPHIC_DATA] [GEOGRA…" at bounding box center [591, 303] width 1182 height 608
click at [953, 454] on button "Create your map" at bounding box center [984, 466] width 95 height 24
